Goal: Task Accomplishment & Management: Use online tool/utility

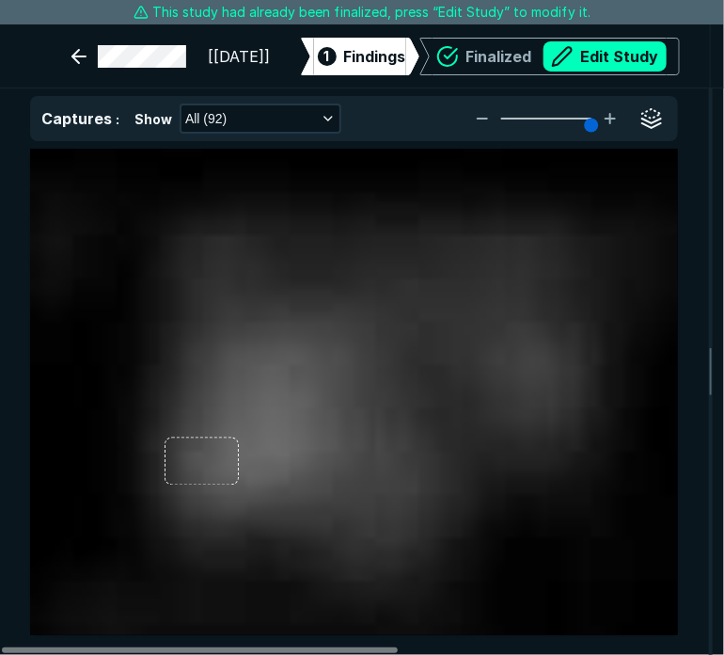
scroll to position [4924, 5676]
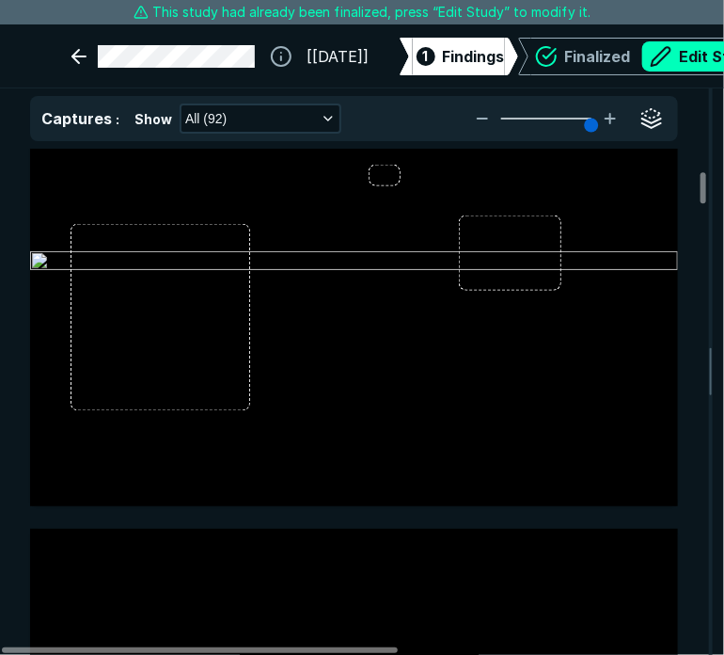
type input "5"
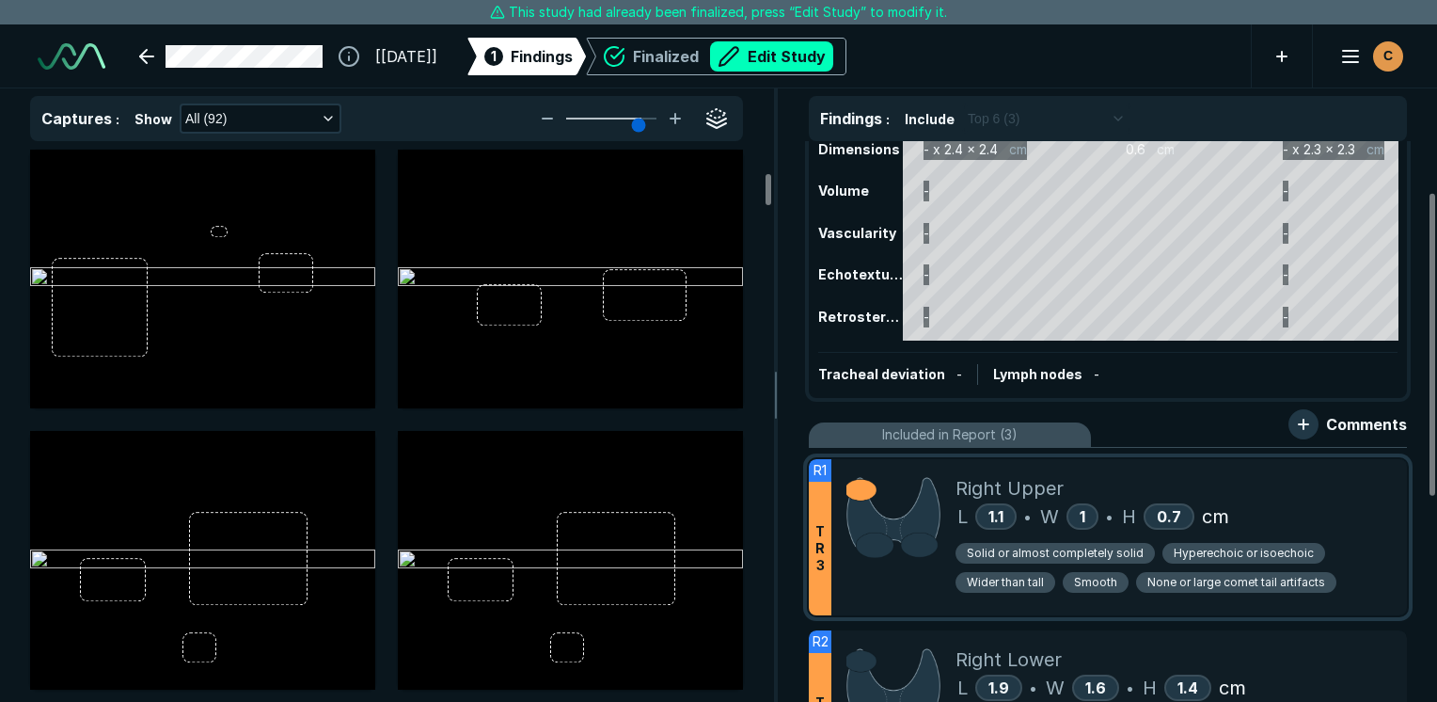
scroll to position [94, 0]
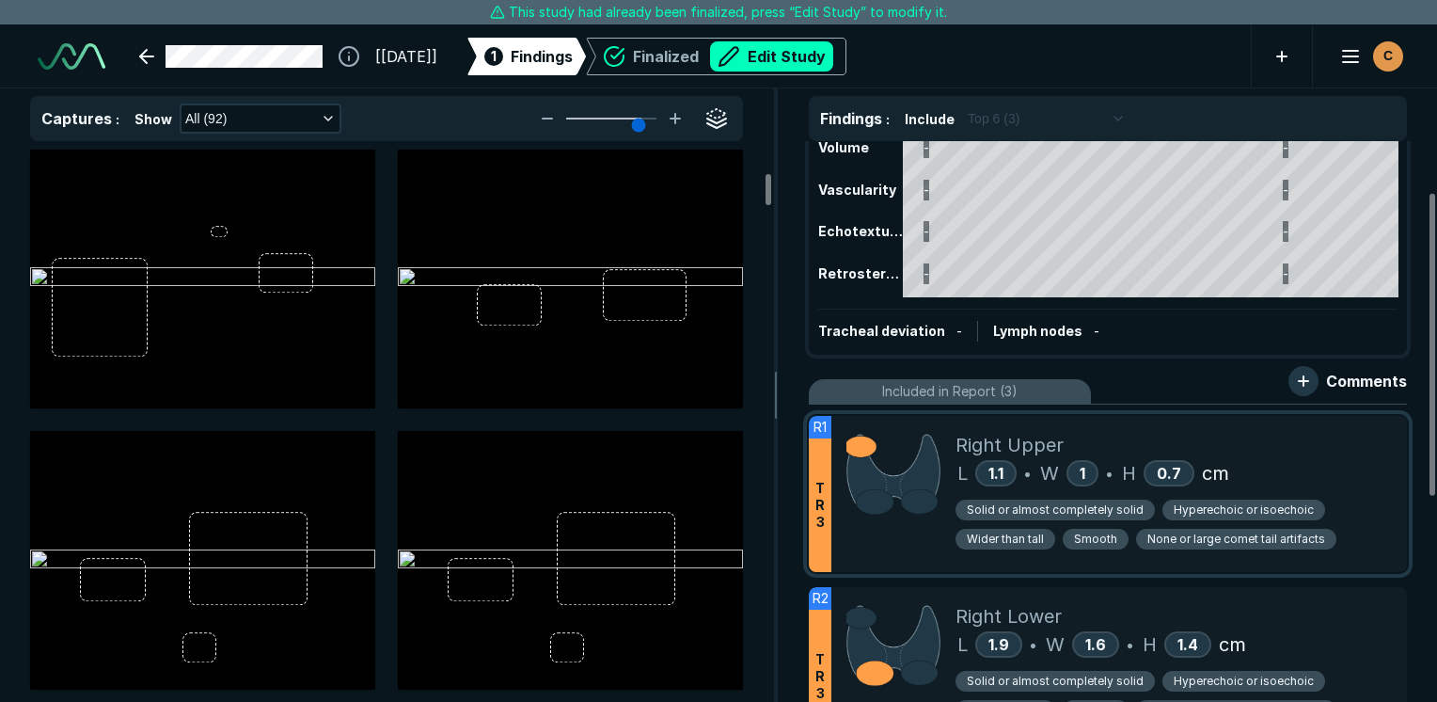
click at [723, 474] on div "L 1.1 • W 1 • H 0.7 cm" at bounding box center [1173, 473] width 436 height 28
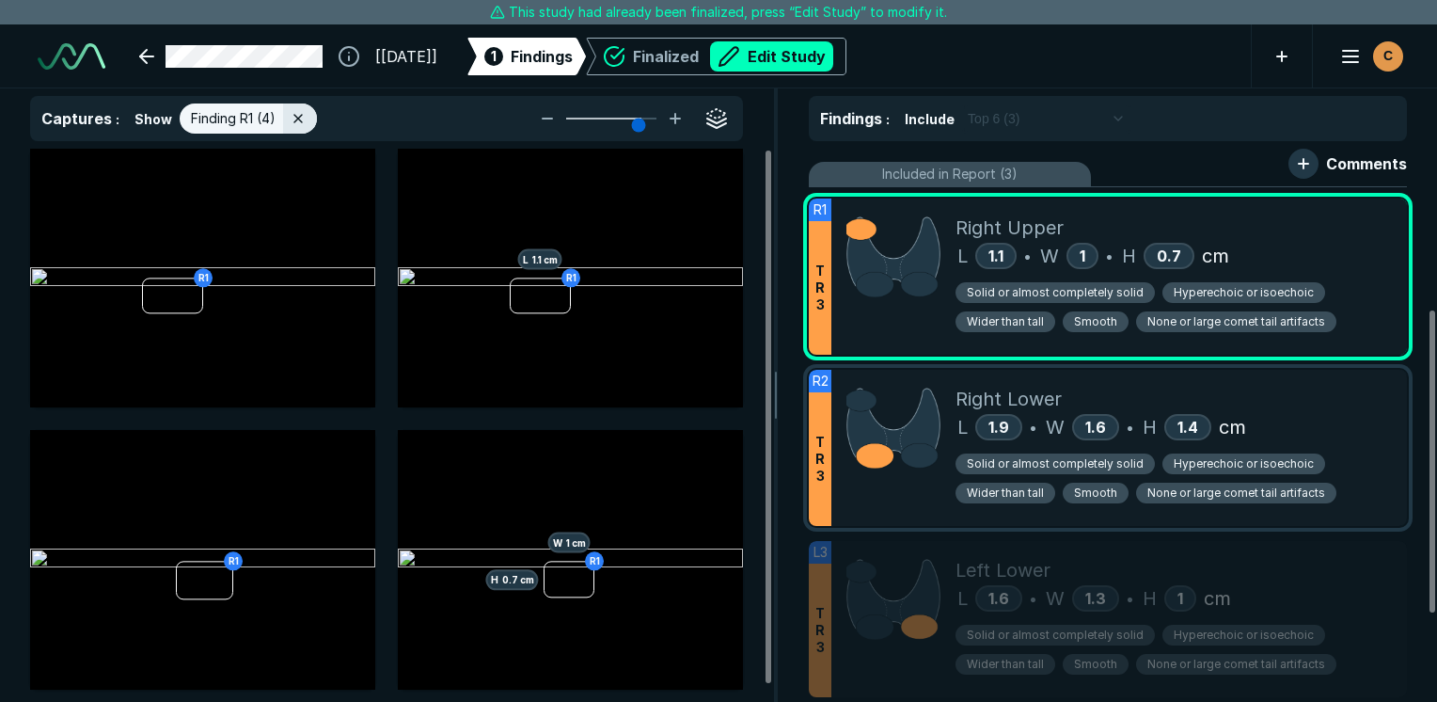
scroll to position [376, 0]
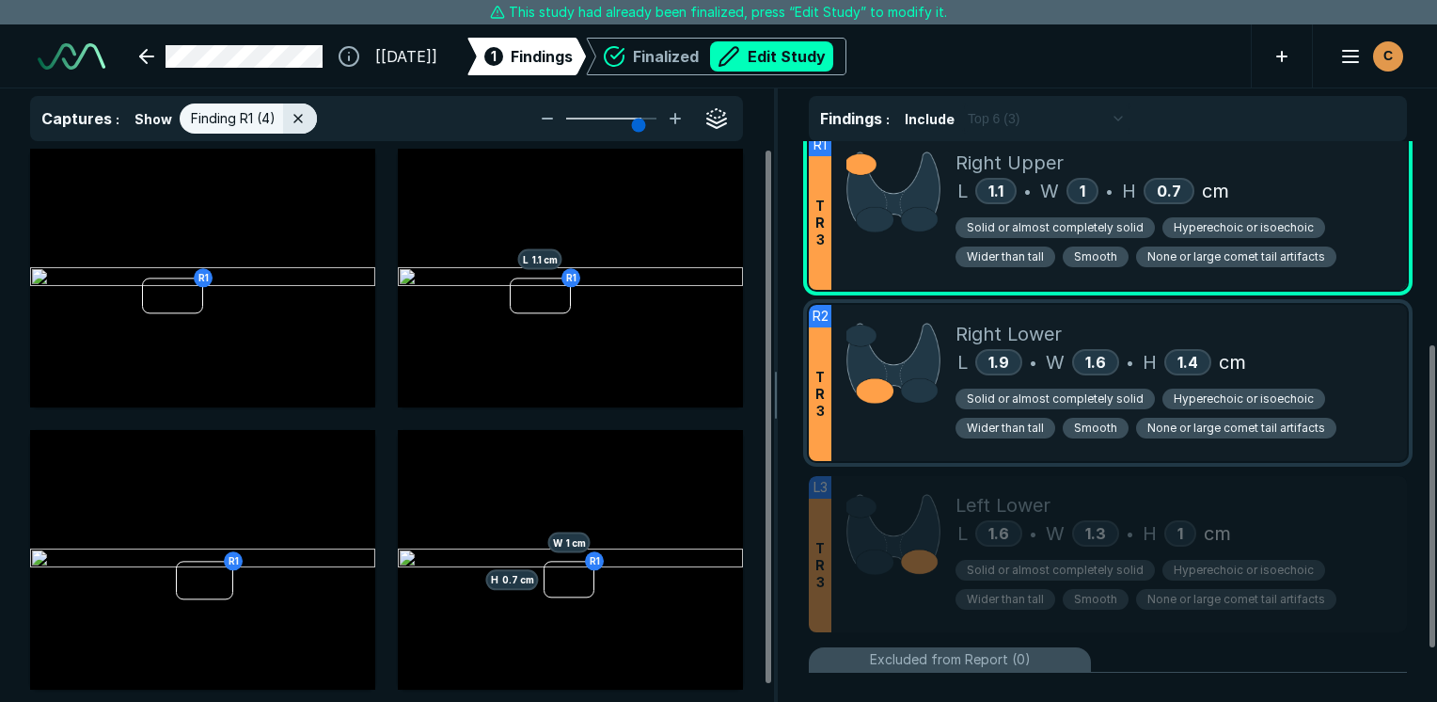
click at [723, 382] on div "Solid or almost completely solid Hyperechoic or isoechoic Wider than tall Smoot…" at bounding box center [1173, 411] width 436 height 70
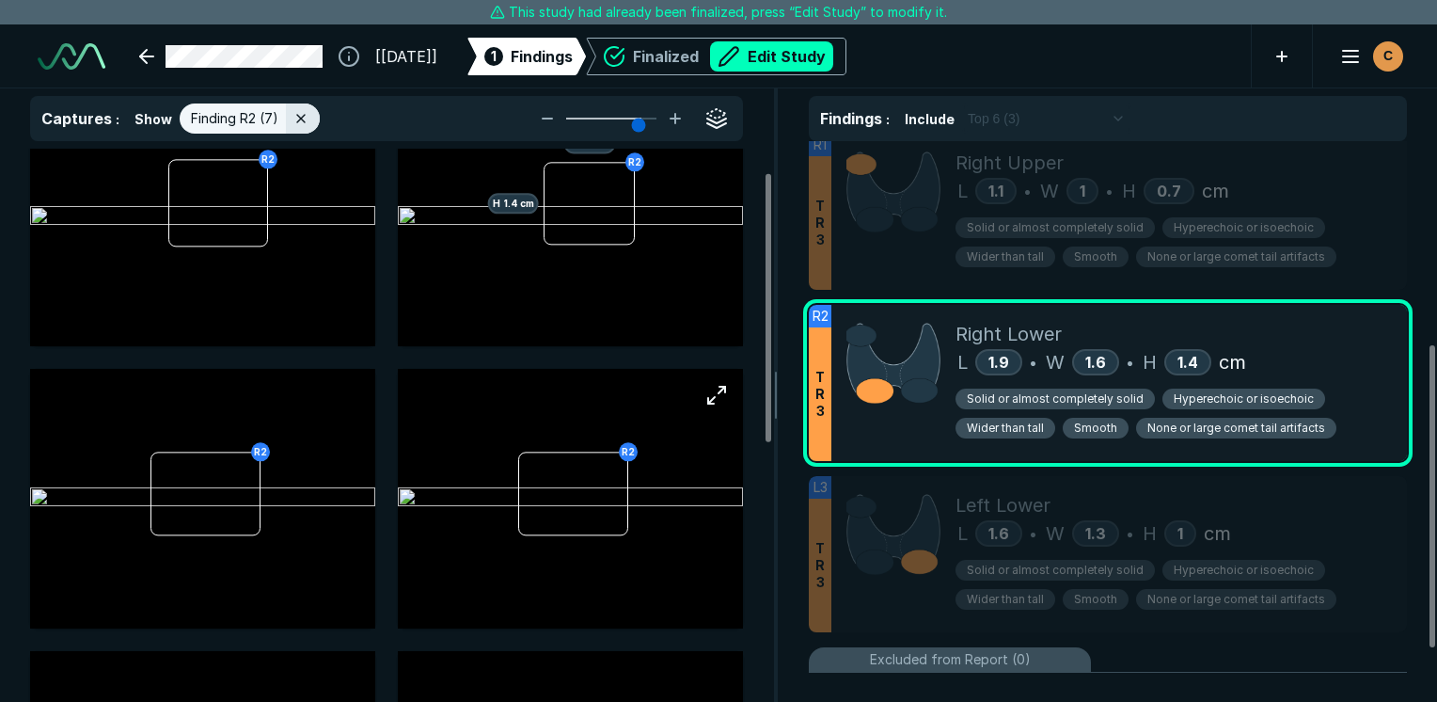
scroll to position [94, 0]
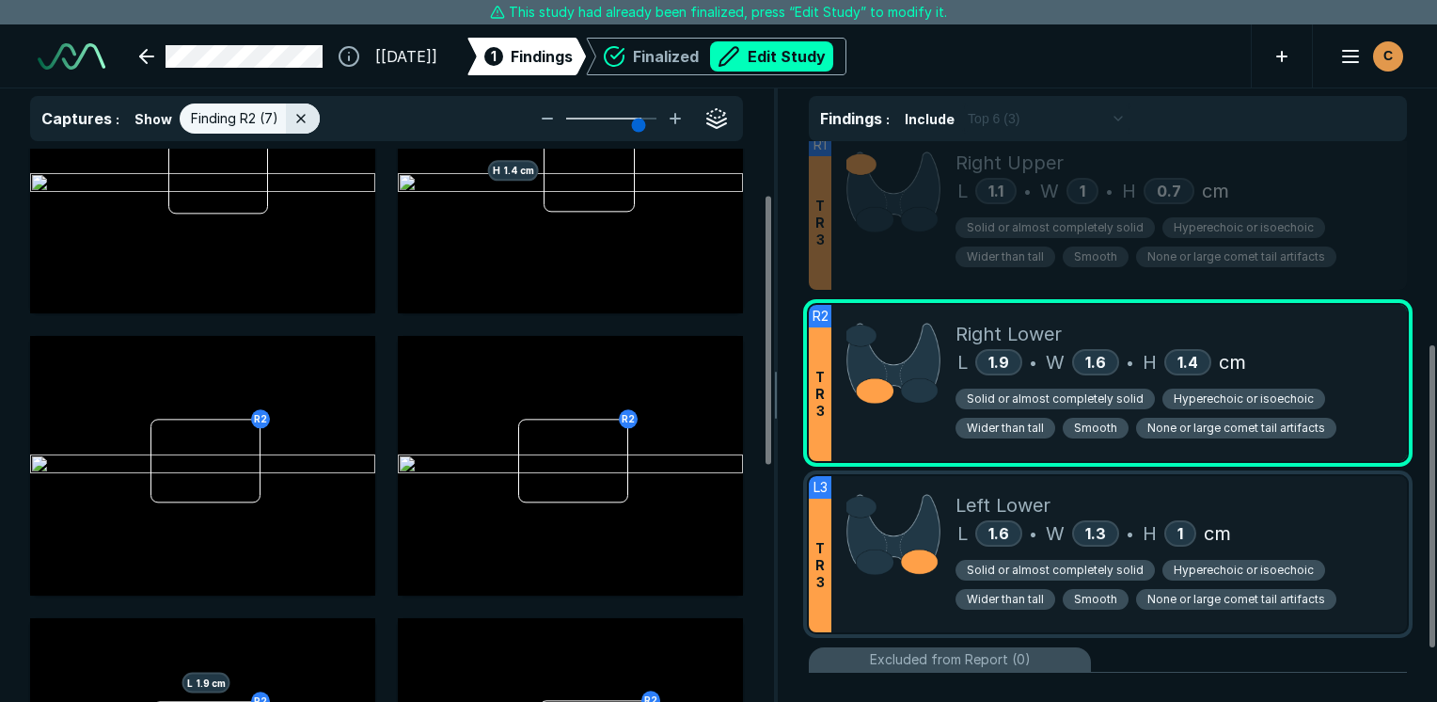
click at [723, 525] on div "L 1.6 • W 1.3 • H 1 cm" at bounding box center [1173, 533] width 436 height 28
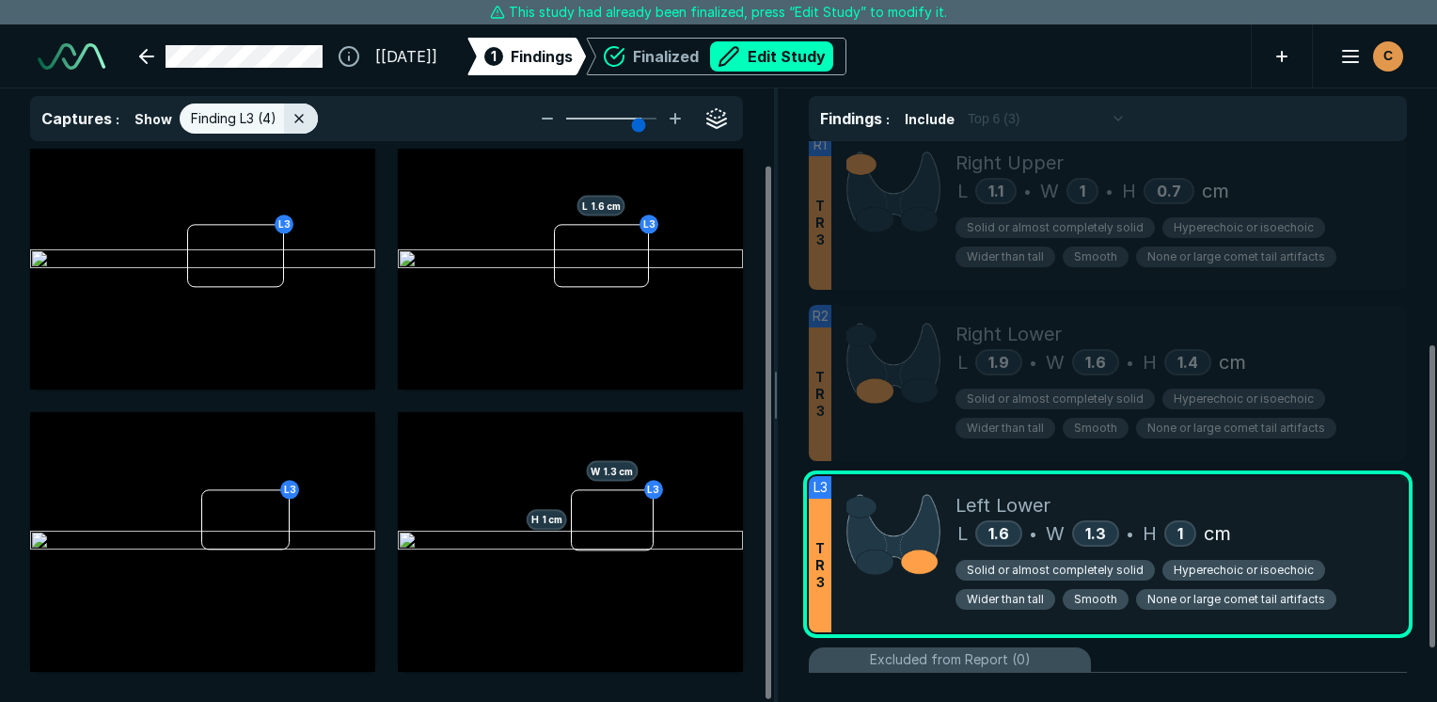
scroll to position [16, 0]
